Goal: Task Accomplishment & Management: Manage account settings

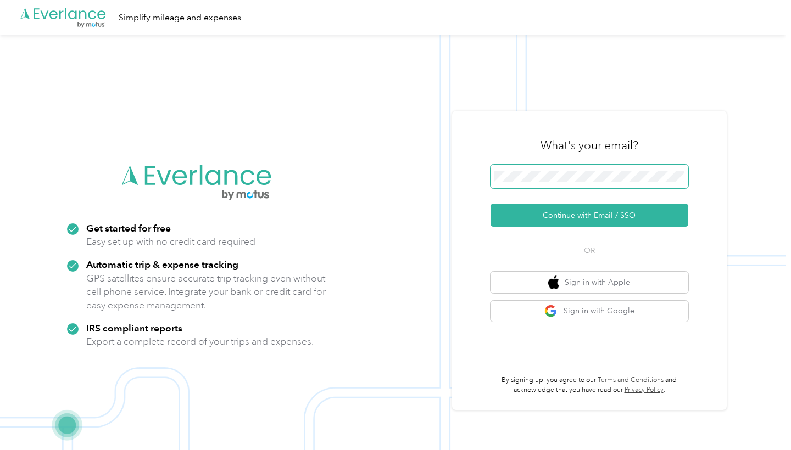
click at [593, 215] on button "Continue with Email / SSO" at bounding box center [589, 215] width 198 height 23
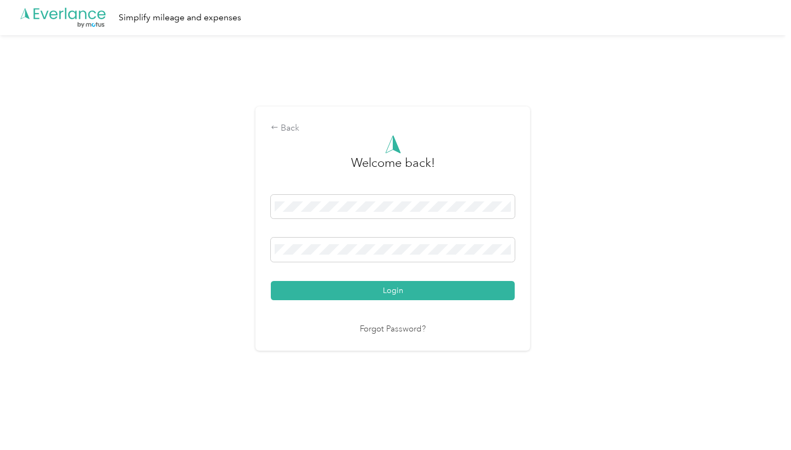
click at [395, 290] on button "Login" at bounding box center [393, 290] width 244 height 19
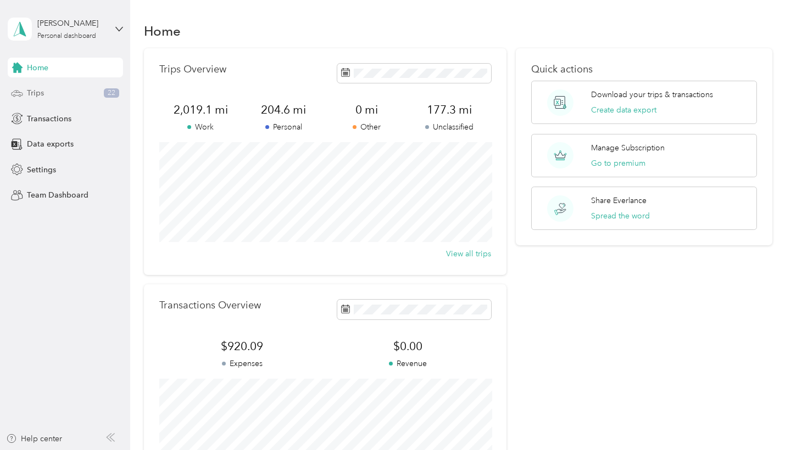
click at [41, 88] on span "Trips" at bounding box center [35, 93] width 17 height 12
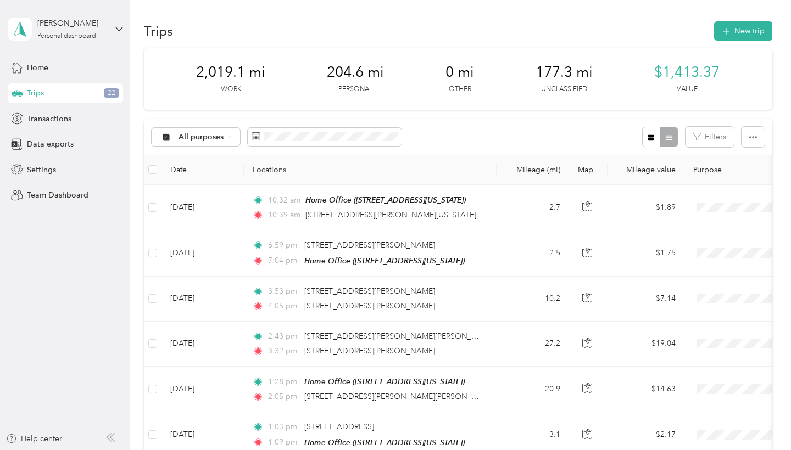
click at [122, 33] on div "[PERSON_NAME] Personal dashboard" at bounding box center [65, 29] width 115 height 38
click at [65, 92] on div "Log out" at bounding box center [154, 90] width 278 height 19
